Goal: Use online tool/utility: Utilize a website feature to perform a specific function

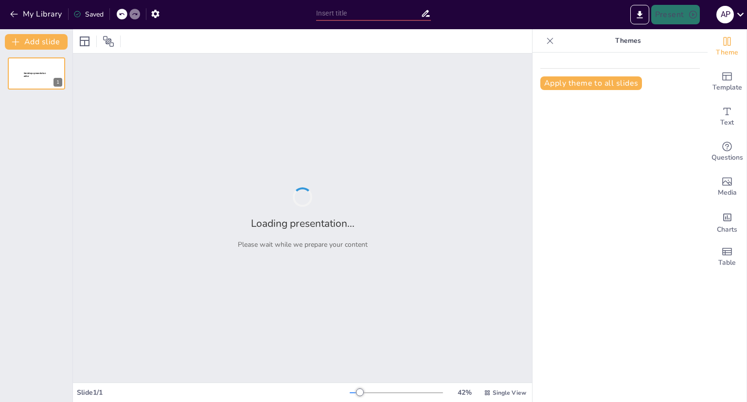
type input "Imported Arte_Indio_Moderno.pptx"
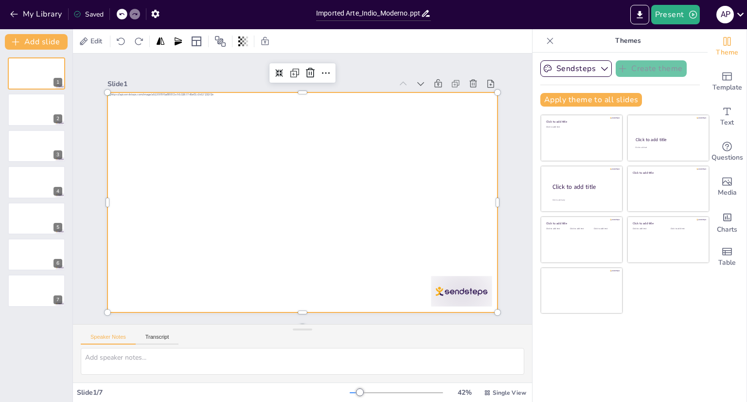
click at [343, 203] on div at bounding box center [302, 201] width 390 height 219
click at [369, 202] on div at bounding box center [299, 202] width 427 height 296
click at [369, 202] on div at bounding box center [302, 201] width 390 height 219
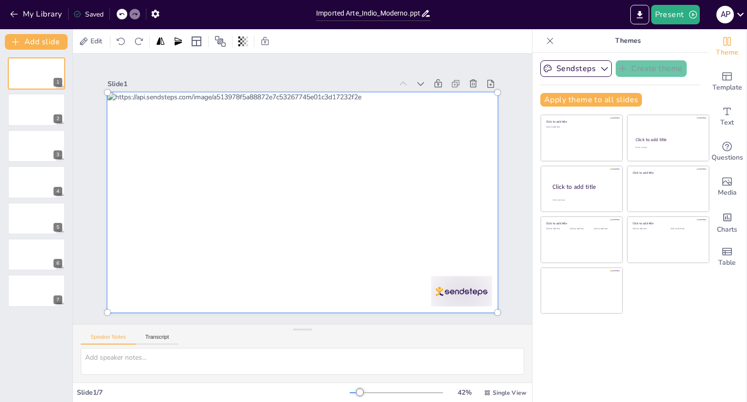
click at [369, 202] on div at bounding box center [303, 202] width 402 height 231
click at [369, 202] on div at bounding box center [300, 202] width 423 height 272
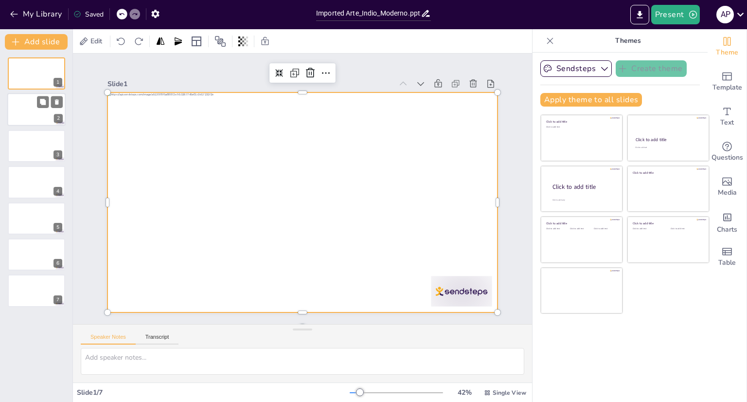
click at [27, 105] on div at bounding box center [36, 109] width 58 height 33
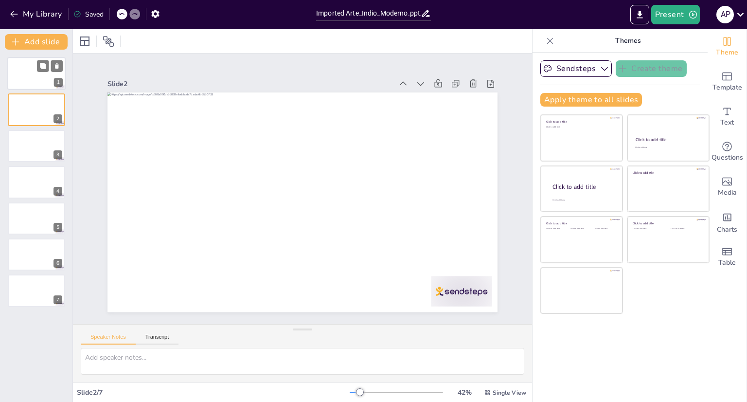
click at [30, 63] on div at bounding box center [36, 73] width 58 height 33
drag, startPoint x: 30, startPoint y: 63, endPoint x: 30, endPoint y: 12, distance: 51.0
click at [30, 12] on button "My Library" at bounding box center [36, 14] width 59 height 16
